Goal: Transaction & Acquisition: Purchase product/service

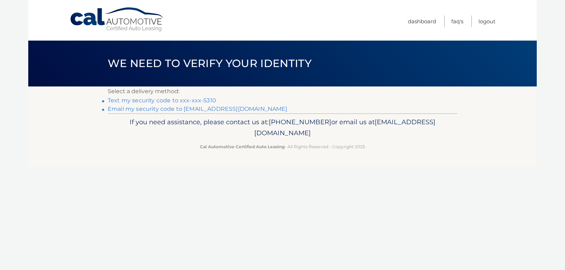
click at [145, 100] on link "Text my security code to xxx-xxx-5310" at bounding box center [162, 100] width 108 height 7
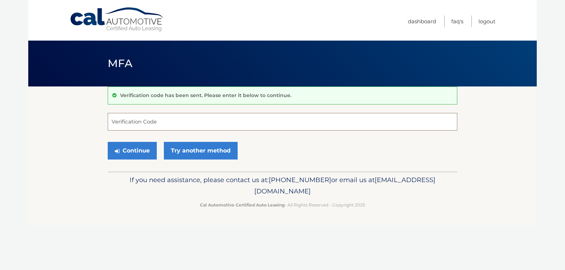
click at [143, 118] on input "Verification Code" at bounding box center [283, 122] width 350 height 18
type input "642092"
click at [131, 155] on button "Continue" at bounding box center [132, 151] width 49 height 18
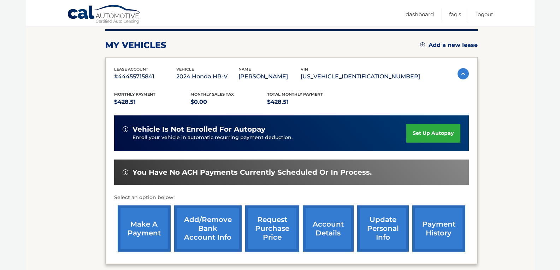
scroll to position [106, 0]
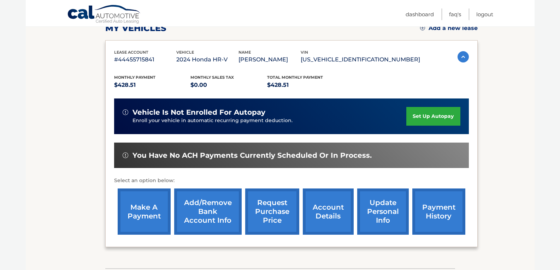
click at [144, 207] on link "make a payment" at bounding box center [144, 212] width 53 height 46
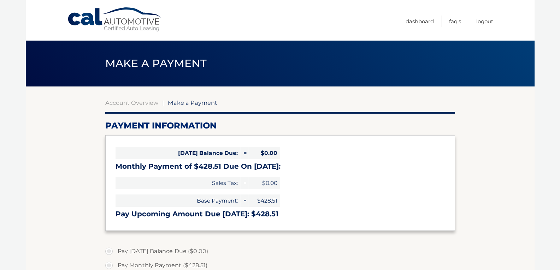
select select "MGYwYzBkZTItZTY2Ny00ZTY2LTlhODYtNjQzYzI4YjIwNDA3"
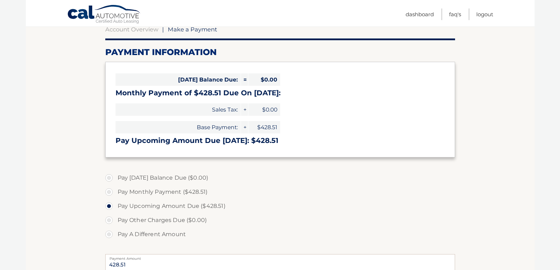
scroll to position [106, 0]
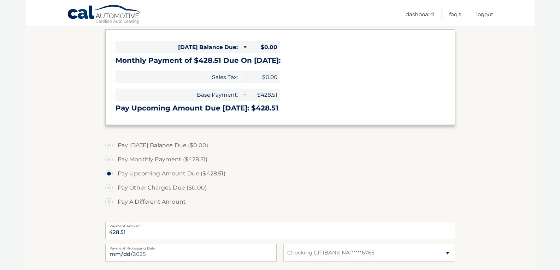
click at [110, 159] on label "Pay Monthly Payment ($428.51)" at bounding box center [280, 160] width 350 height 14
click at [110, 159] on input "Pay Monthly Payment ($428.51)" at bounding box center [111, 158] width 7 height 11
radio input "true"
click at [110, 159] on label "Pay Monthly Payment ($428.51)" at bounding box center [280, 160] width 350 height 14
click at [110, 159] on input "Pay Monthly Payment ($428.51)" at bounding box center [111, 158] width 7 height 11
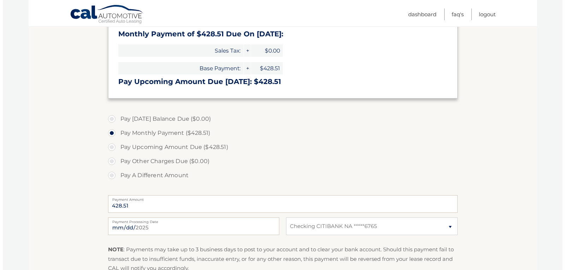
scroll to position [177, 0]
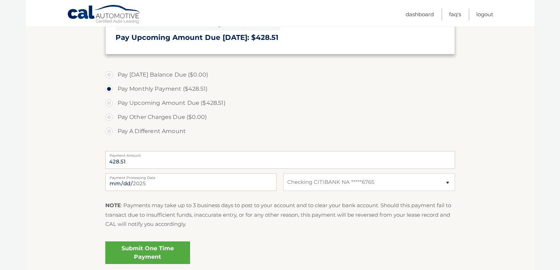
click at [136, 251] on link "Submit One Time Payment" at bounding box center [147, 253] width 85 height 23
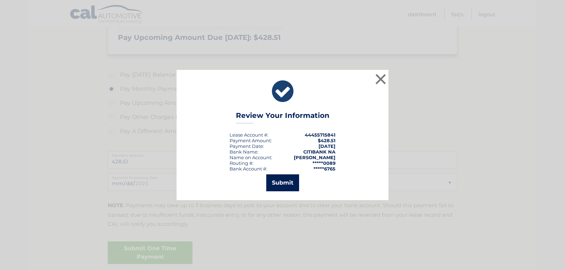
click at [289, 183] on button "Submit" at bounding box center [282, 182] width 33 height 17
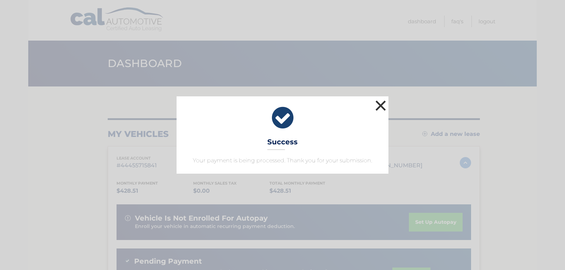
click at [380, 105] on button "×" at bounding box center [381, 106] width 14 height 14
